Goal: Transaction & Acquisition: Purchase product/service

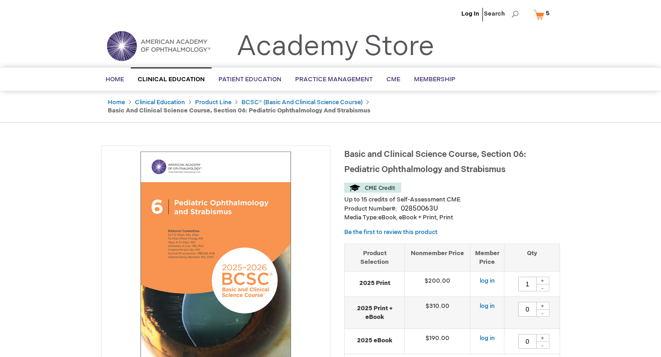
click at [540, 18] on link "My Cart 5 5 items" at bounding box center [543, 14] width 24 height 16
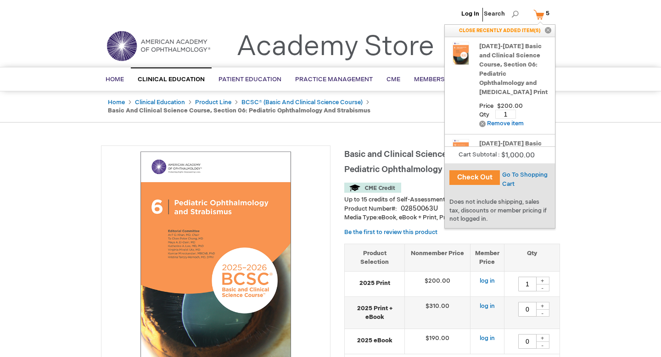
click at [476, 179] on button "Check Out" at bounding box center [474, 177] width 50 height 15
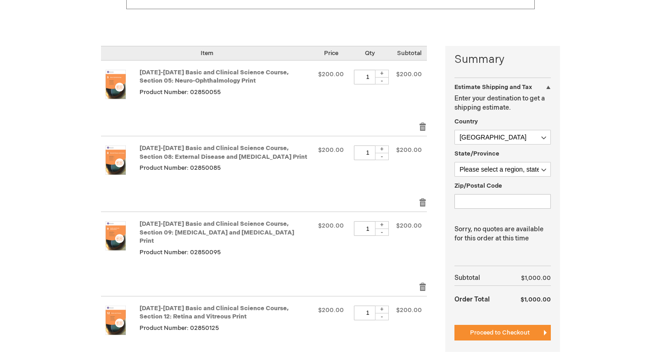
scroll to position [216, 0]
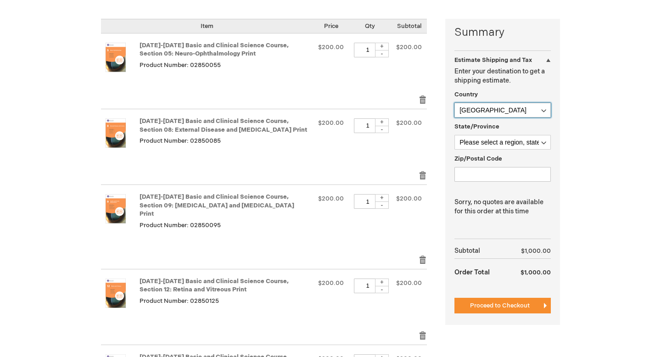
click at [513, 107] on select "Afghanistan Åland Islands Albania Algeria American Samoa Andorra Angola Anguill…" at bounding box center [502, 110] width 96 height 15
select select "BE"
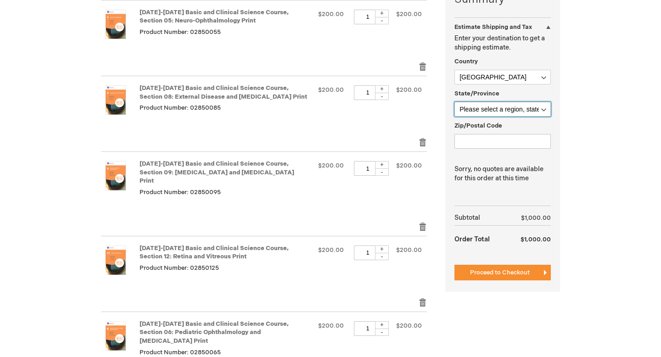
click at [525, 105] on select "Please select a region, state or province. Antwerpen Brabant wallon Brussels-Ca…" at bounding box center [502, 109] width 96 height 15
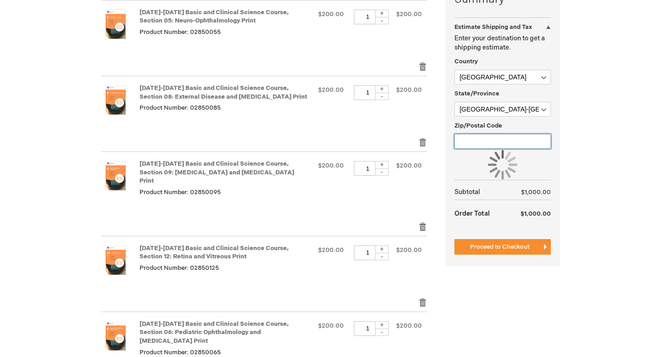
click at [507, 137] on input "Zip/Postal Code" at bounding box center [502, 141] width 96 height 15
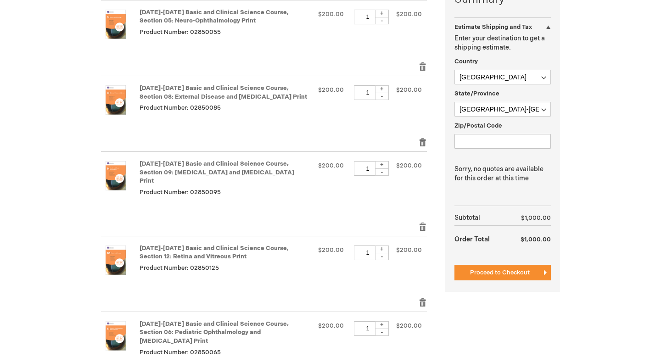
click at [582, 115] on div "Log In Search My Cart 5 5 items CLOSE RECENTLY ADDED ITEM(S) Close Recently add…" at bounding box center [330, 202] width 661 height 903
click at [517, 110] on select "Please select a region, state or province. Antwerpen Brabant wallon Brussels-Ca…" at bounding box center [502, 109] width 96 height 15
select select "641"
click at [483, 139] on input "Zip/Postal Code" at bounding box center [502, 141] width 96 height 15
click at [563, 125] on main "Shopping Cart Overcome your complex coding and practice management challenges. …" at bounding box center [330, 173] width 473 height 649
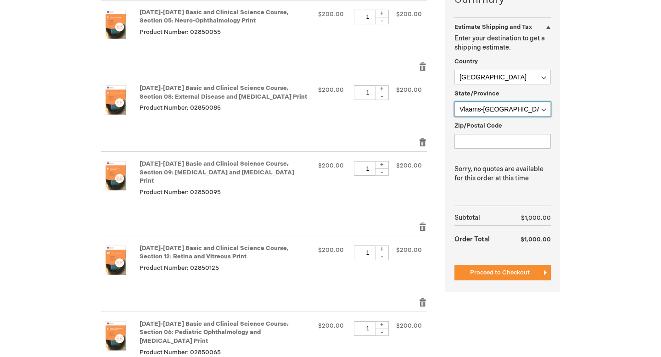
click at [514, 110] on select "Please select a region, state or province. Antwerpen Brabant wallon Brussels-Ca…" at bounding box center [502, 109] width 96 height 15
click at [490, 111] on select "Please select a region, state or province. Antwerpen Brabant wallon Brussels-Ca…" at bounding box center [502, 109] width 96 height 15
select select "634"
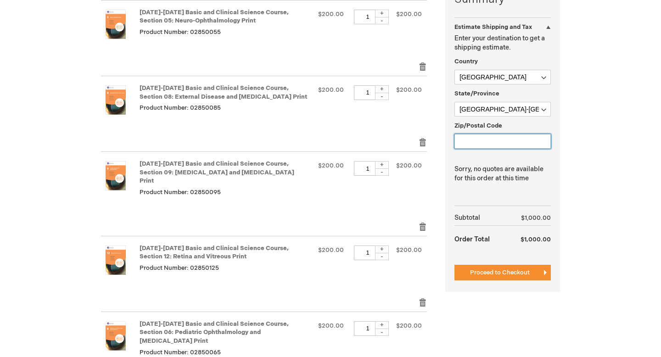
click at [485, 145] on input "Zip/Postal Code" at bounding box center [502, 141] width 96 height 15
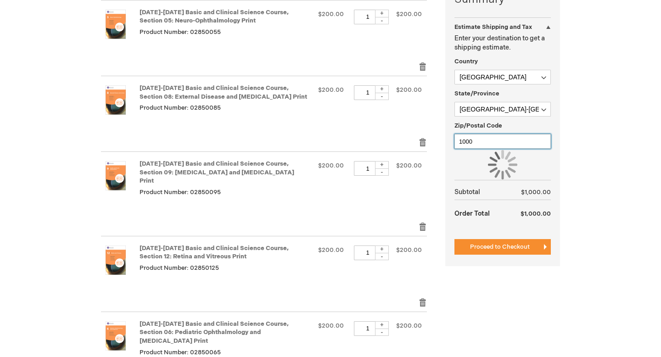
type input "1000"
click at [593, 134] on div "Log In Search My Cart 5 5 items CLOSE RECENTLY ADDED ITEM(S) Close Recently add…" at bounding box center [330, 202] width 661 height 903
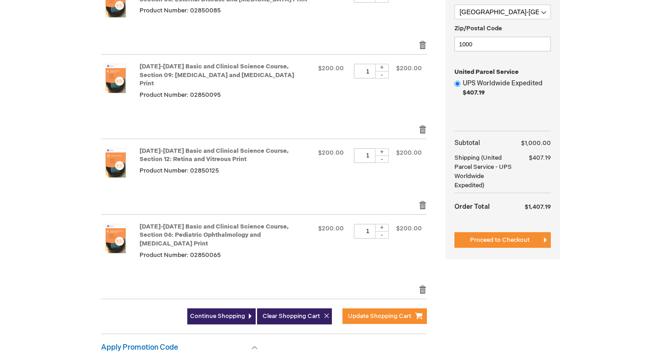
scroll to position [343, 0]
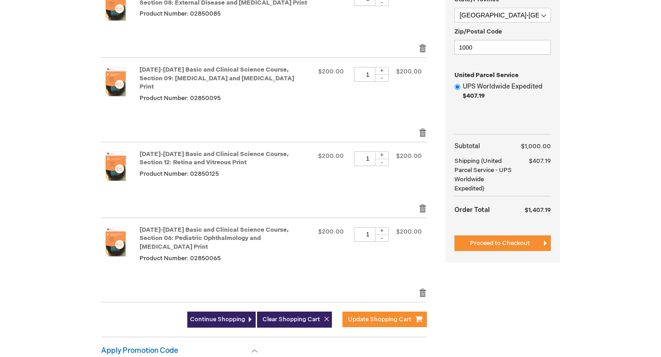
click at [385, 234] on div "-" at bounding box center [382, 237] width 14 height 7
type input "0"
click at [382, 234] on div "-" at bounding box center [382, 237] width 14 height 7
click at [421, 288] on link "Remove item" at bounding box center [422, 292] width 8 height 9
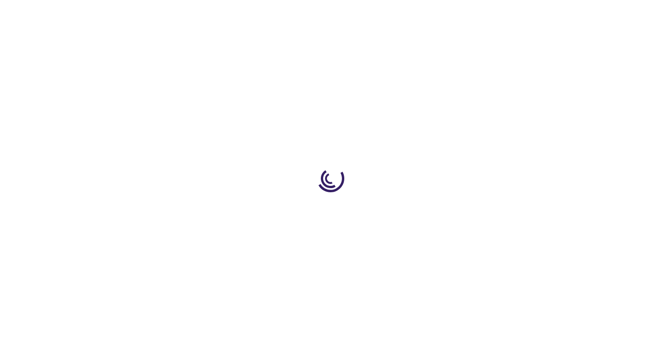
select select "BE"
select select "634"
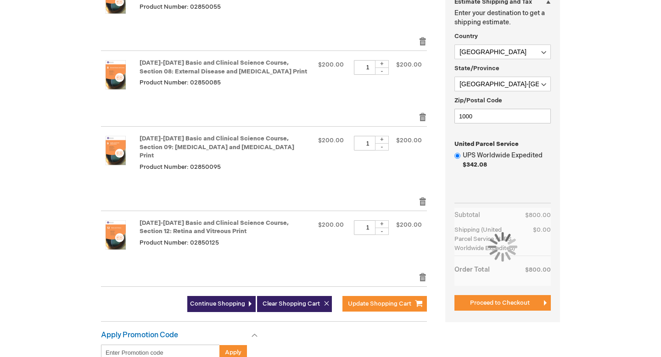
scroll to position [282, 0]
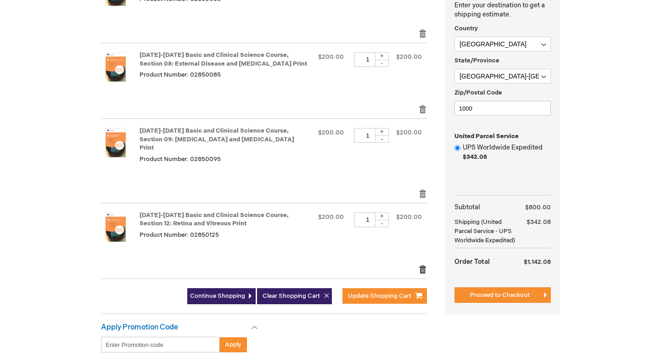
click at [420, 265] on link "Remove item" at bounding box center [422, 269] width 8 height 9
click at [421, 189] on link "Remove item" at bounding box center [422, 193] width 8 height 9
click at [424, 102] on td "$200.00" at bounding box center [409, 74] width 36 height 62
click at [423, 109] on link "Remove item" at bounding box center [422, 109] width 8 height 9
click at [422, 38] on link "Remove item" at bounding box center [422, 33] width 8 height 9
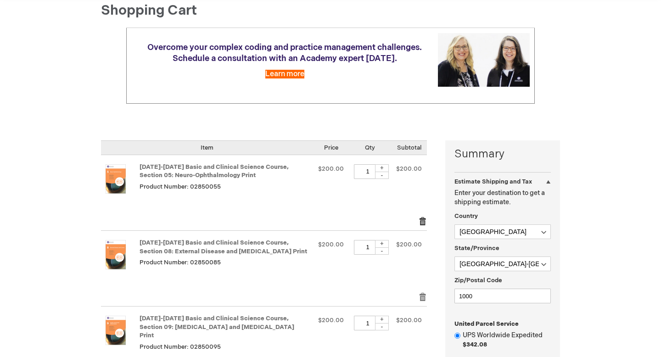
scroll to position [0, 0]
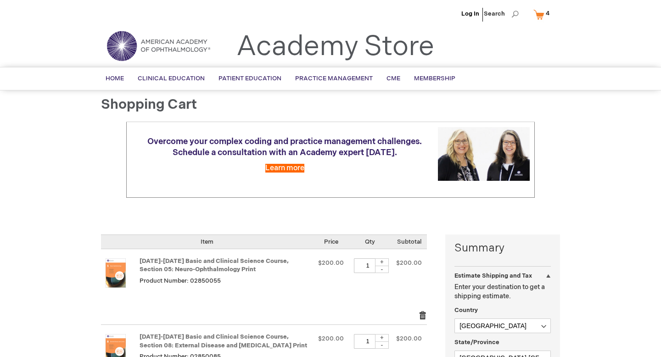
click at [425, 312] on link "Remove item" at bounding box center [422, 315] width 8 height 9
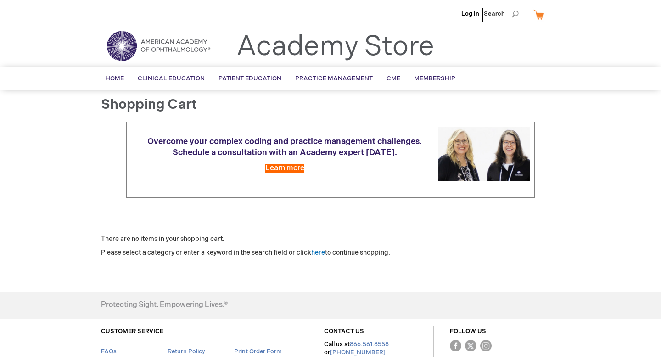
click at [535, 11] on link "My Cart" at bounding box center [542, 14] width 22 height 16
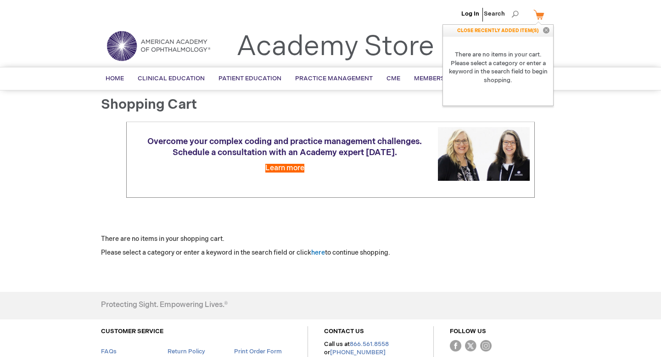
click at [157, 39] on img at bounding box center [158, 45] width 110 height 33
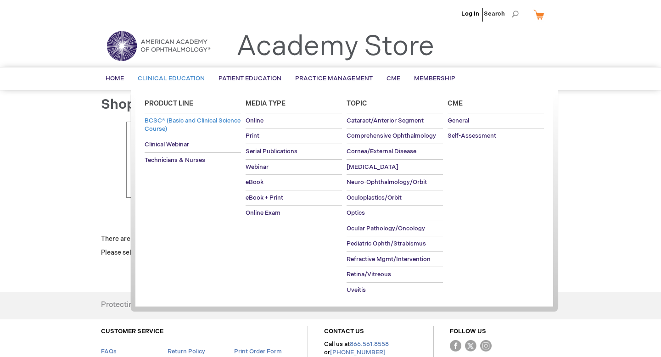
click at [175, 124] on link "BCSC® (Basic and Clinical Science Course)" at bounding box center [193, 124] width 96 height 23
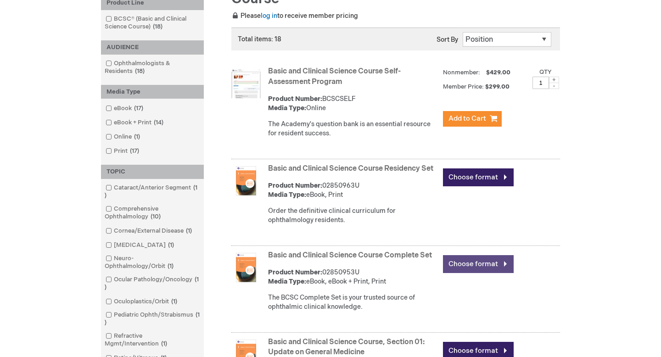
scroll to position [164, 0]
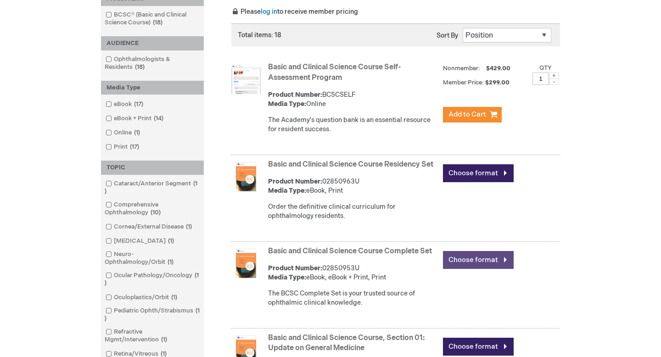
click at [477, 269] on link "Choose format" at bounding box center [478, 260] width 71 height 18
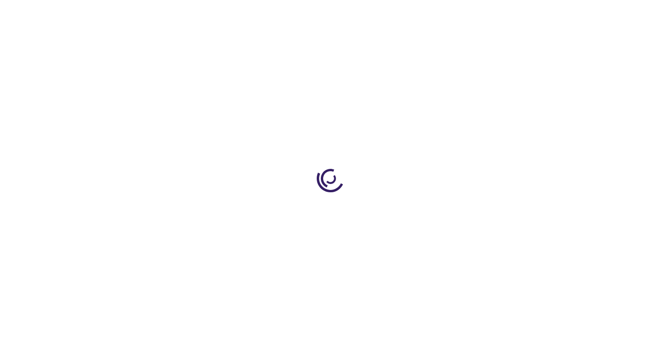
type input "0"
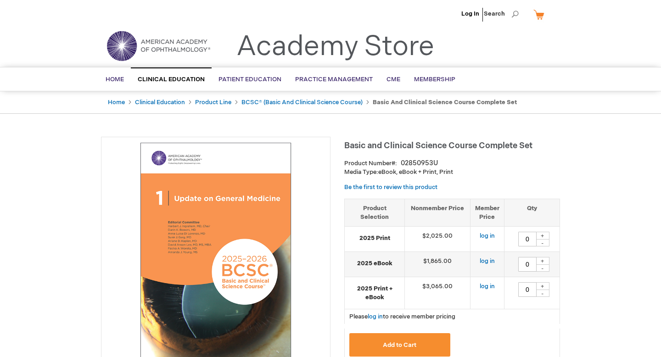
click at [544, 234] on div "+" at bounding box center [542, 236] width 14 height 8
type input "1"
click at [399, 339] on button "Add to Cart" at bounding box center [399, 344] width 101 height 23
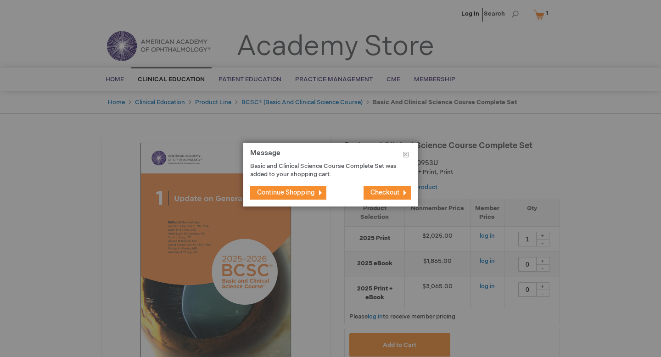
click at [299, 194] on span "Continue Shopping" at bounding box center [286, 193] width 58 height 8
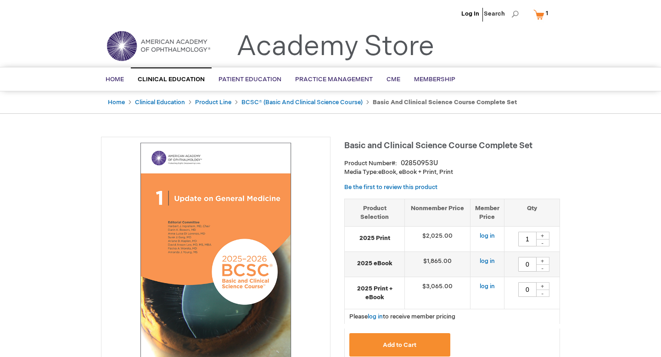
click at [541, 10] on link "My Cart 1 1 items" at bounding box center [542, 14] width 22 height 16
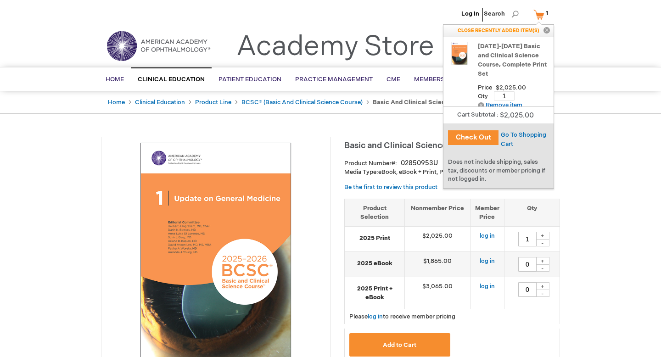
click at [473, 142] on button "Check Out" at bounding box center [473, 137] width 50 height 15
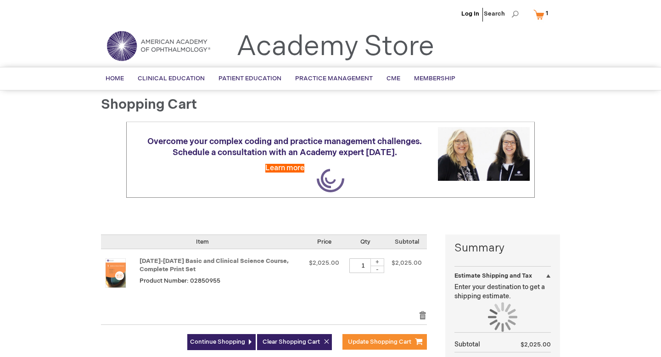
select select "BE"
select select "634"
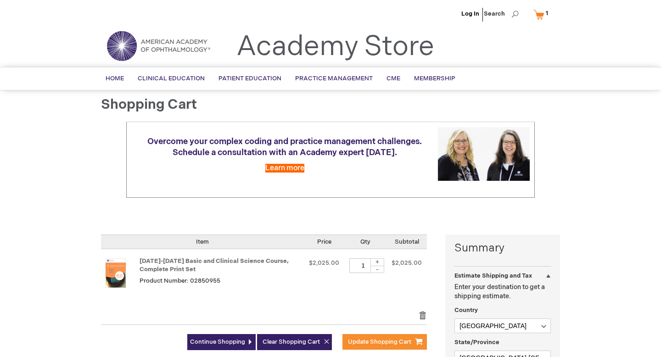
click at [382, 268] on div "-" at bounding box center [377, 269] width 14 height 7
type input "0"
click at [428, 318] on form "Shopping Cart Items Item Price Qty Subtotal [DATE]-[DATE] Basic and Clinical Sc…" at bounding box center [273, 296] width 344 height 125
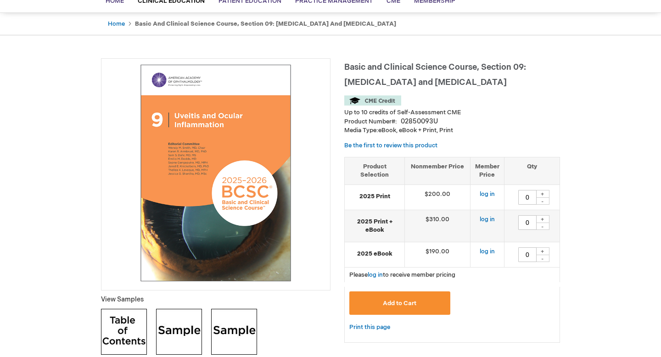
scroll to position [172, 0]
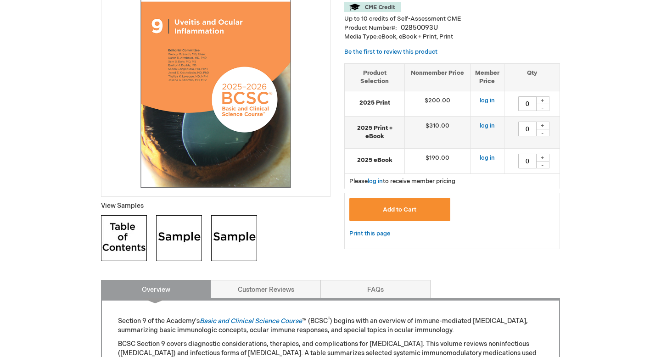
click at [542, 101] on div "+" at bounding box center [542, 100] width 14 height 8
type input "1"
click at [406, 201] on button "Add to Cart" at bounding box center [399, 209] width 101 height 23
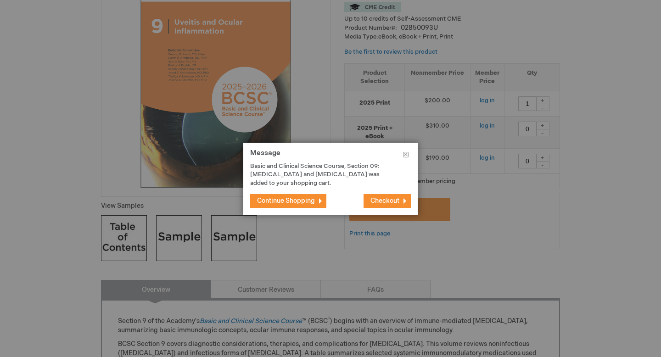
click at [294, 201] on span "Continue Shopping" at bounding box center [286, 201] width 58 height 8
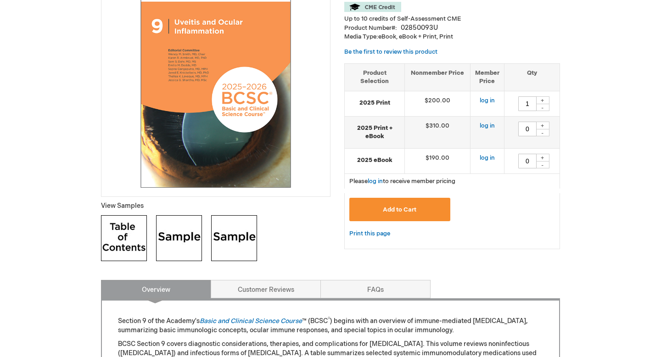
scroll to position [0, 0]
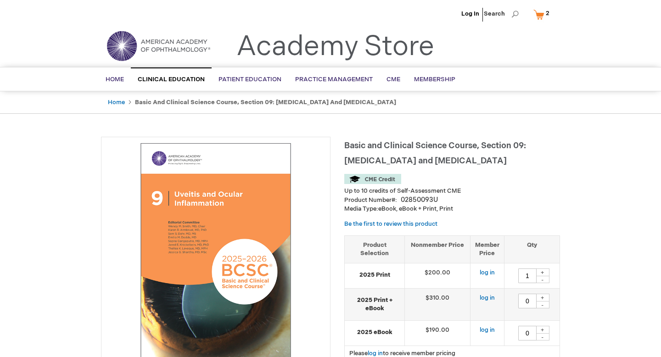
click at [535, 13] on link "My Cart 2 2 items" at bounding box center [543, 14] width 24 height 16
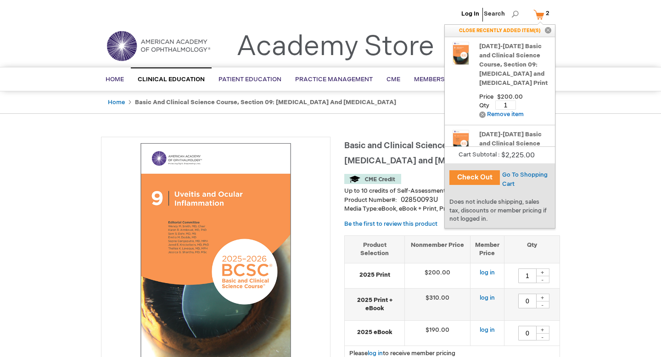
scroll to position [48, 0]
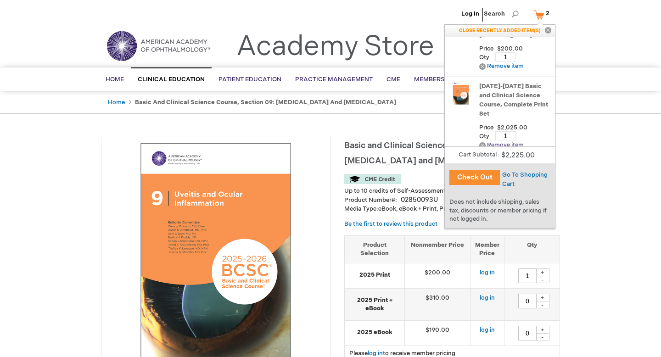
click at [484, 142] on link "Remove Remove item" at bounding box center [501, 145] width 45 height 7
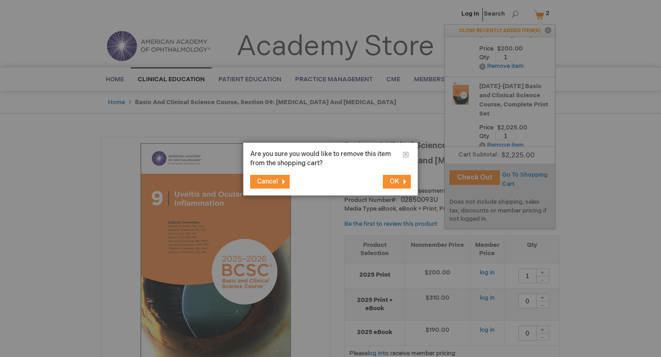
click at [396, 178] on span "OK" at bounding box center [395, 182] width 10 height 8
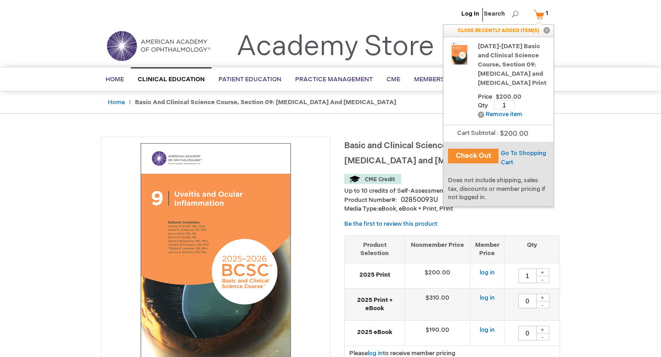
click at [483, 158] on button "Check Out" at bounding box center [473, 156] width 50 height 15
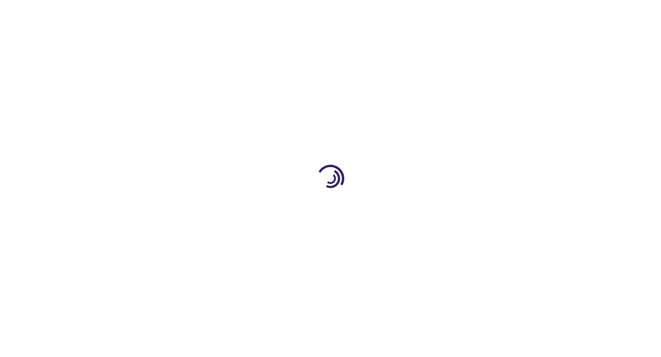
select select "BE"
select select "634"
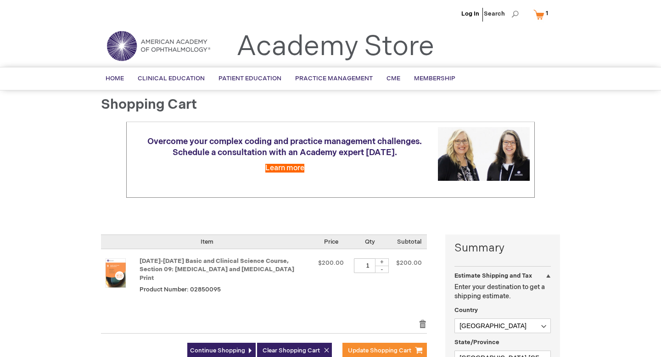
scroll to position [20, 0]
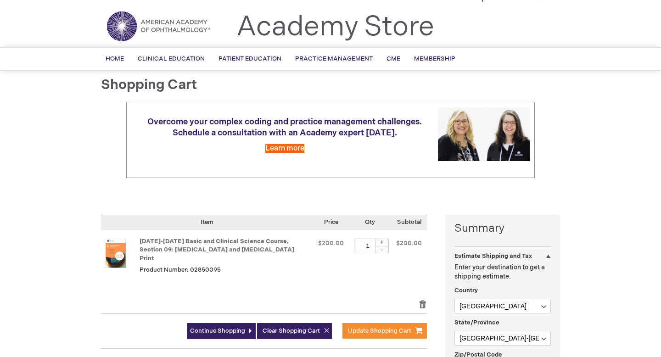
click at [415, 300] on div "Remove item" at bounding box center [264, 304] width 326 height 9
click at [419, 300] on link "Remove item" at bounding box center [422, 304] width 8 height 9
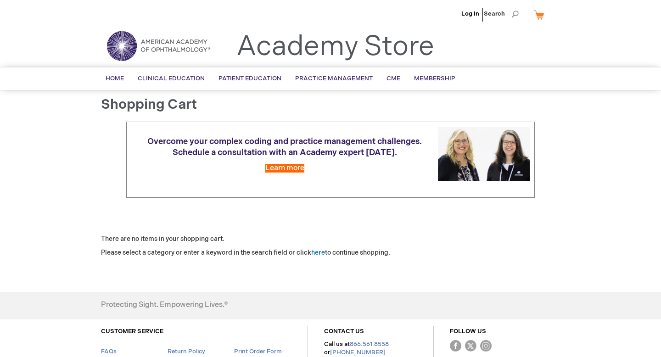
click at [150, 34] on img at bounding box center [158, 45] width 110 height 33
